Goal: Obtain resource: Obtain resource

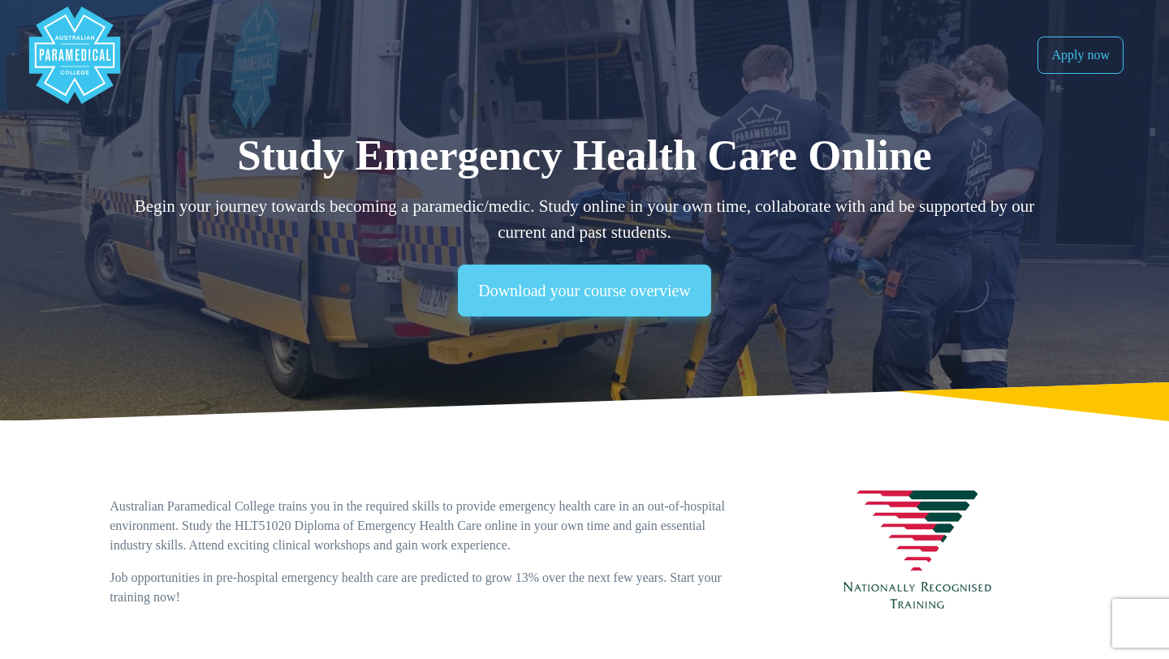
click at [519, 316] on link "Download your course overview" at bounding box center [584, 291] width 253 height 52
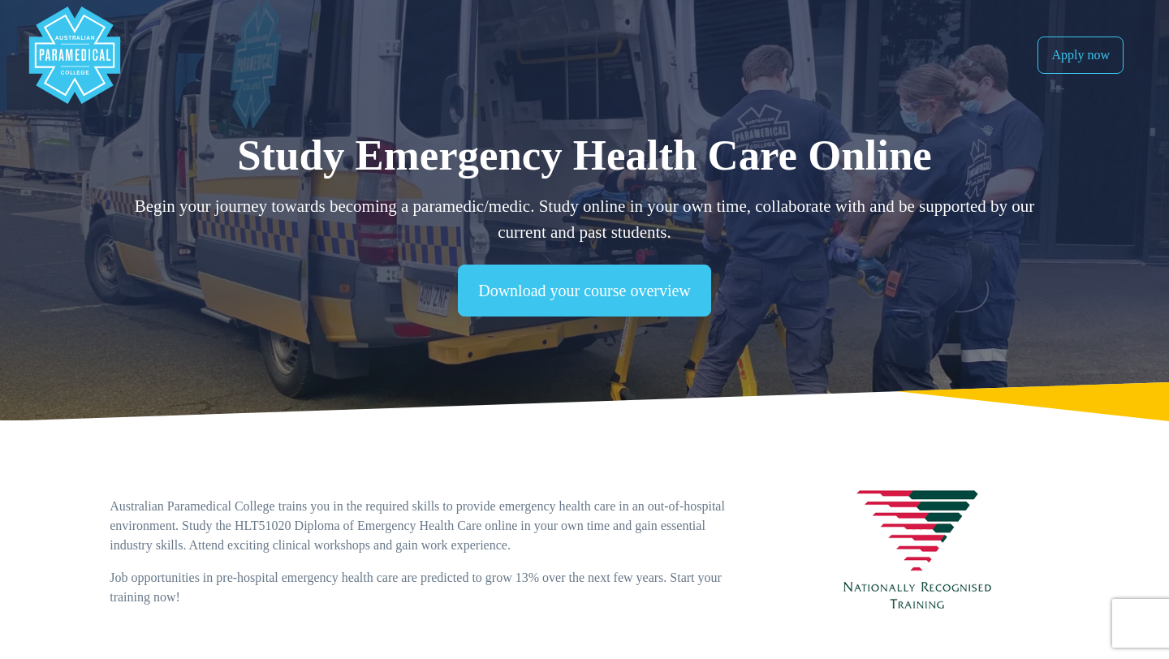
scroll to position [1257, 0]
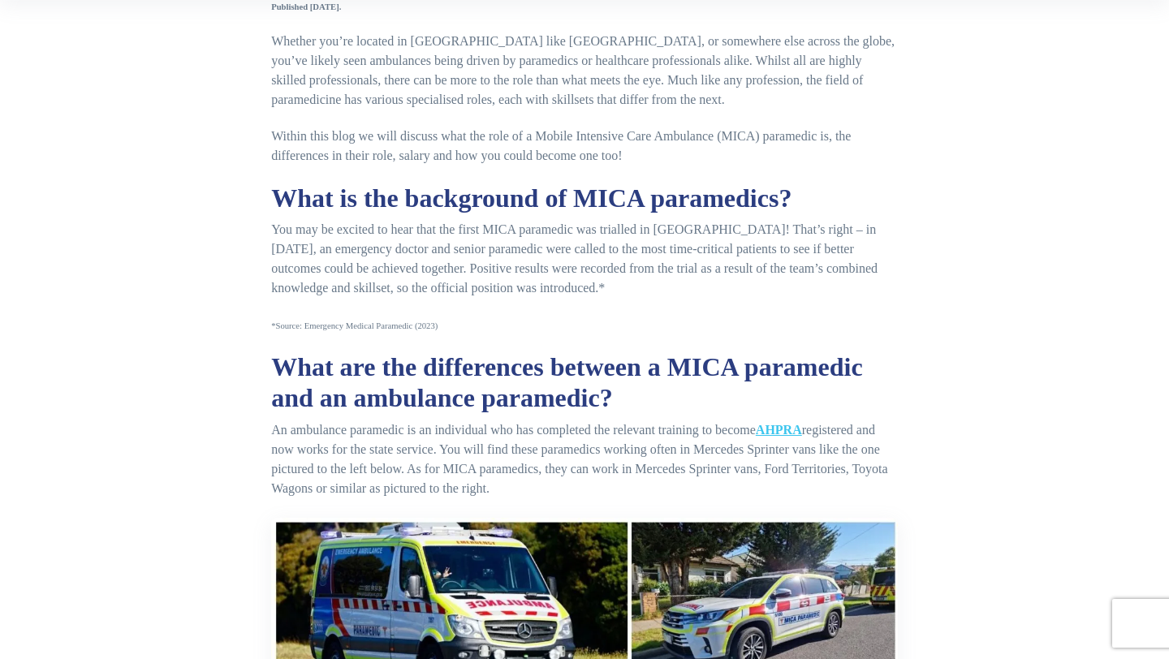
scroll to position [368, 0]
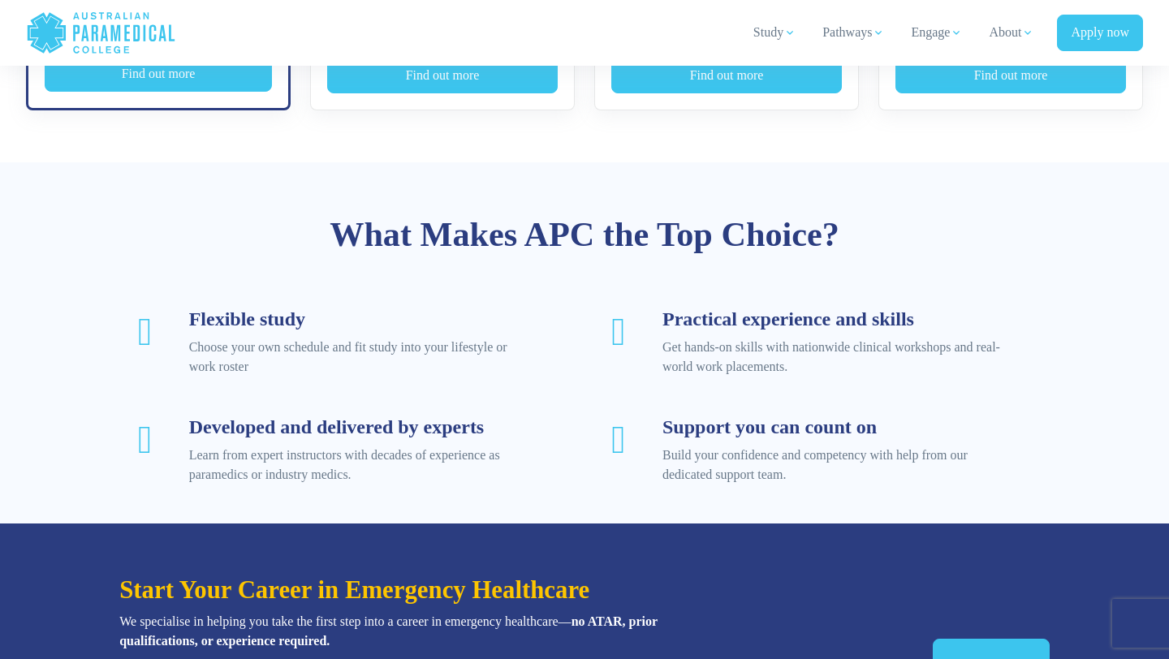
scroll to position [1659, 0]
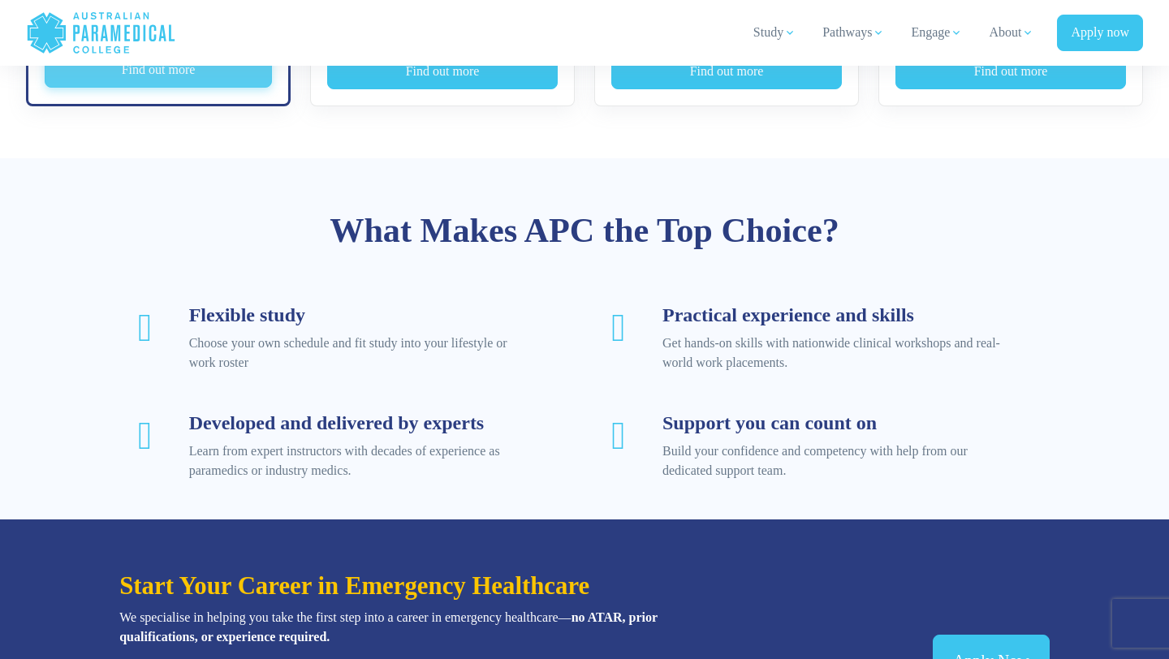
click at [227, 88] on button "Find out more" at bounding box center [158, 69] width 227 height 37
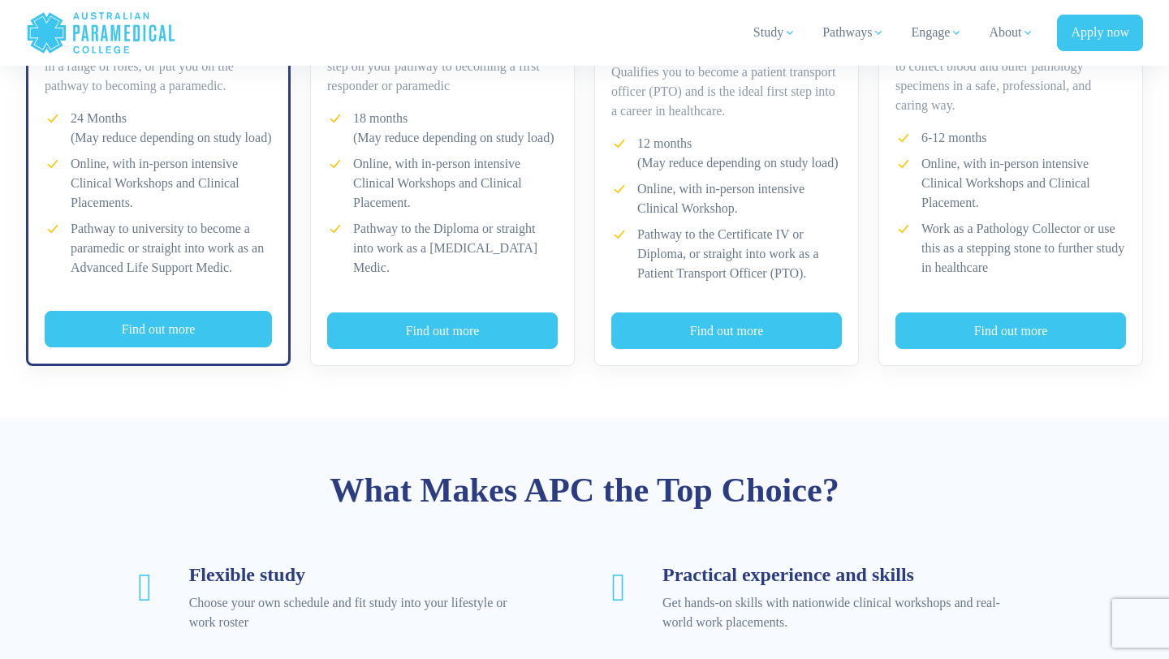
scroll to position [1403, 0]
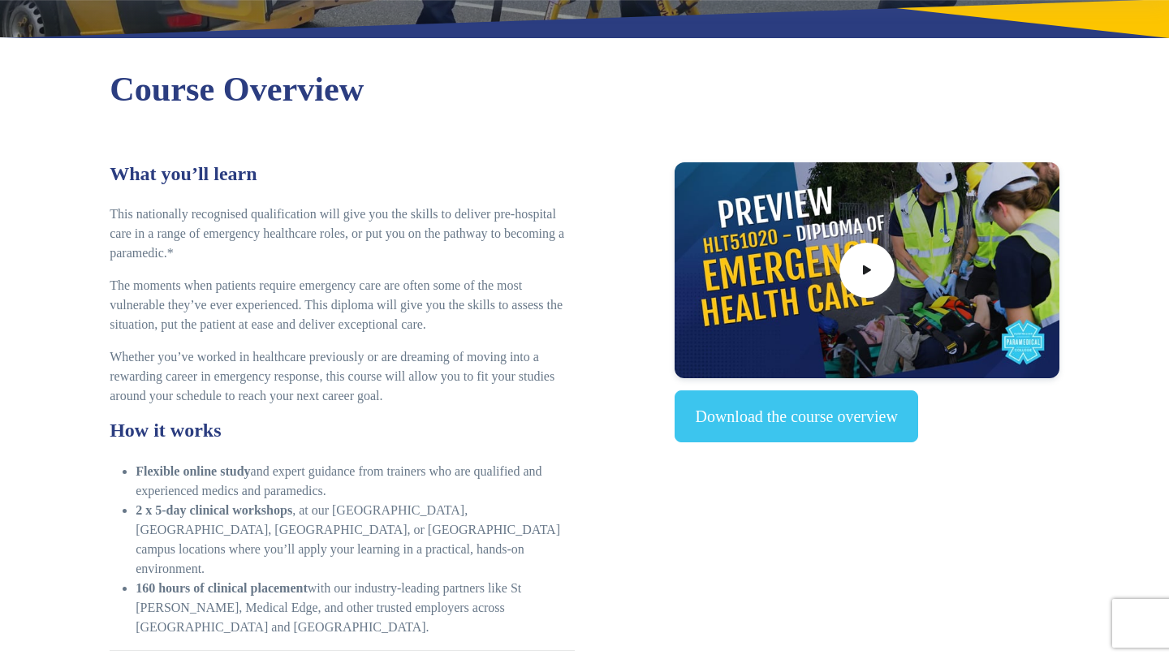
scroll to position [232, 0]
